Goal: Information Seeking & Learning: Learn about a topic

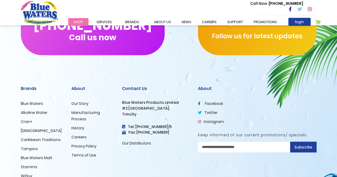
scroll to position [454, 0]
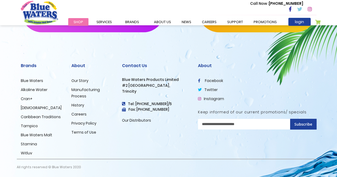
click at [137, 119] on link "Our Distributors" at bounding box center [136, 120] width 29 height 5
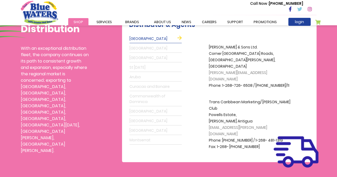
scroll to position [158, 0]
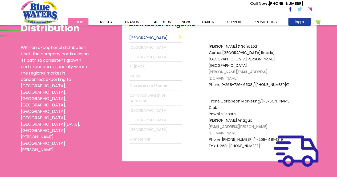
click at [147, 46] on link "Grenada" at bounding box center [156, 47] width 52 height 9
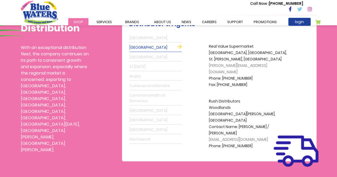
click at [143, 57] on link "Barbados" at bounding box center [156, 57] width 52 height 9
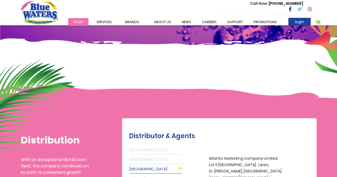
scroll to position [36, 0]
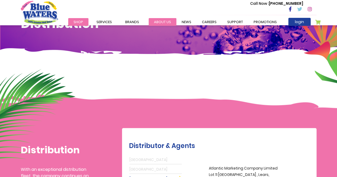
click at [160, 23] on link "about us" at bounding box center [163, 22] width 28 height 8
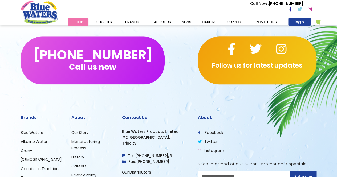
scroll to position [1328, 0]
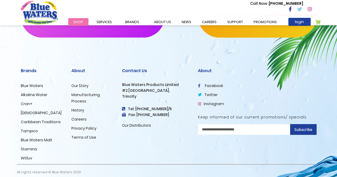
click at [78, 83] on link "Our Story" at bounding box center [79, 85] width 17 height 5
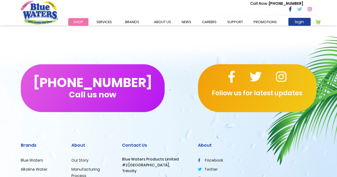
scroll to position [1328, 0]
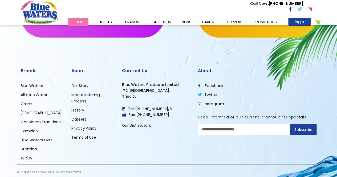
click at [71, 108] on link "History" at bounding box center [77, 110] width 13 height 5
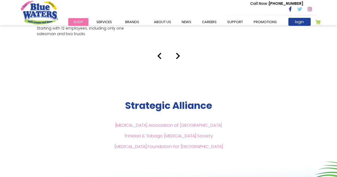
scroll to position [1126, 0]
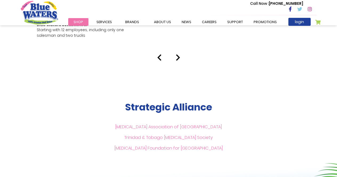
click at [175, 124] on link "Diabetes Association of Trinidad & Tobago" at bounding box center [168, 127] width 107 height 6
